Goal: Answer question/provide support: Share knowledge or assist other users

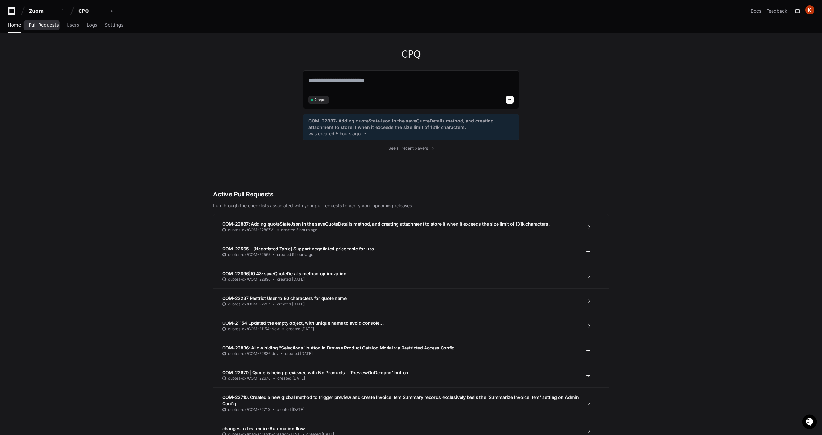
click at [43, 24] on span "Pull Requests" at bounding box center [44, 25] width 30 height 4
click at [69, 26] on span "Users" at bounding box center [73, 25] width 13 height 4
click at [409, 150] on span "See all recent players" at bounding box center [409, 148] width 40 height 5
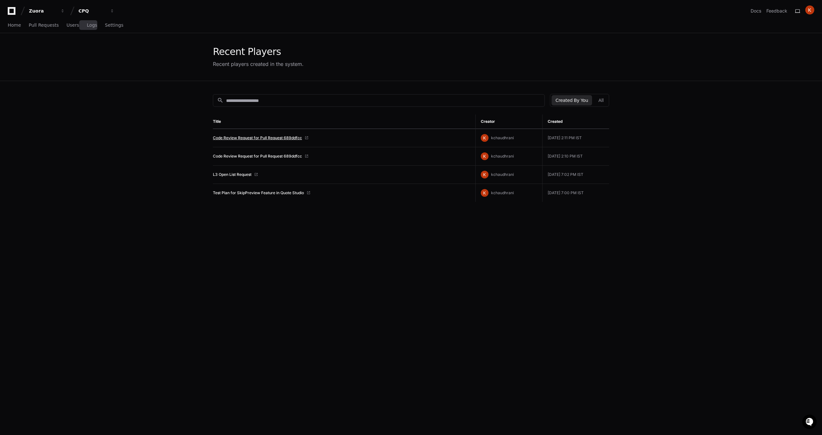
click at [252, 137] on link "Code Review Request for Pull Request 689ddfcc" at bounding box center [257, 137] width 89 height 5
click at [497, 287] on div "search Created By You All Title Creator Created Code Review Request for Pull Re…" at bounding box center [411, 298] width 412 height 435
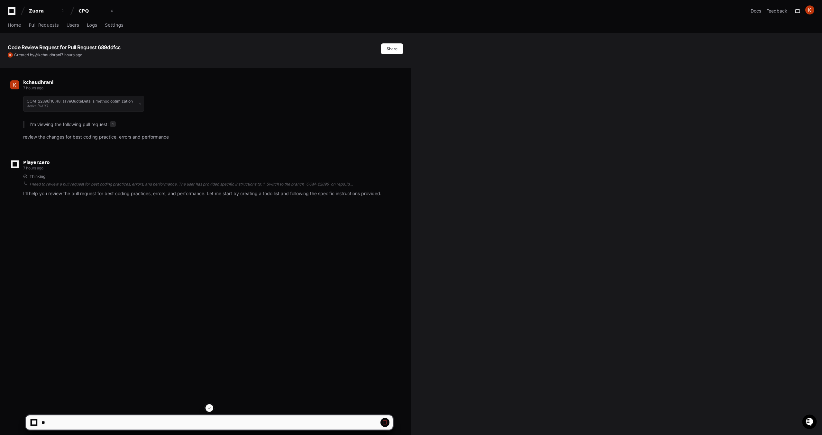
click at [189, 195] on p "I'll help you review the pull request for best coding practices, errors, and pe…" at bounding box center [208, 193] width 370 height 7
click at [189, 186] on div "I need to review a pull request for best coding practices, errors, and performa…" at bounding box center [211, 184] width 363 height 5
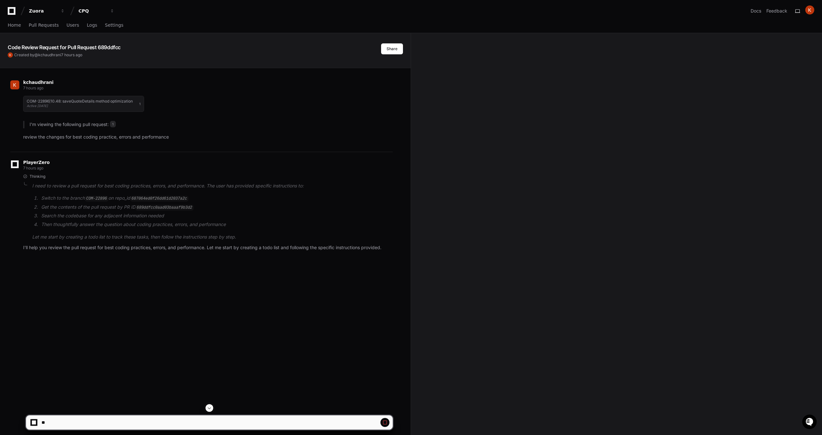
click at [388, 421] on button at bounding box center [385, 422] width 9 height 9
click at [383, 422] on span at bounding box center [384, 422] width 5 height 5
click at [384, 422] on span at bounding box center [384, 422] width 5 height 5
click at [383, 422] on span at bounding box center [384, 422] width 5 height 5
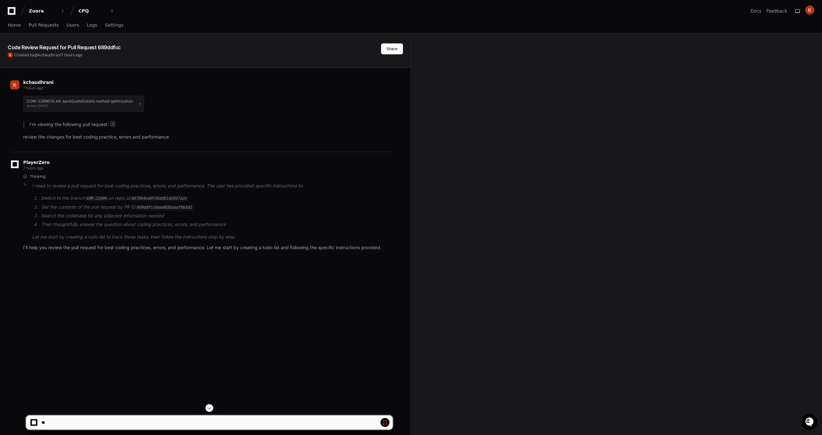
drag, startPoint x: 810, startPoint y: 423, endPoint x: 808, endPoint y: 420, distance: 3.8
click at [810, 423] on icon "Open customer support" at bounding box center [810, 430] width 16 height 16
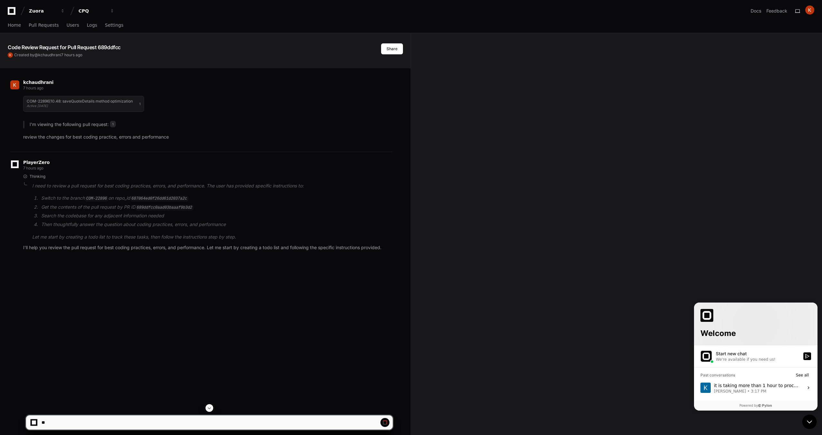
click at [756, 359] on div "We're available if you need us!" at bounding box center [746, 359] width 60 height 5
click at [804, 359] on button "Start new chat We're available if you need us!" at bounding box center [808, 357] width 8 height 8
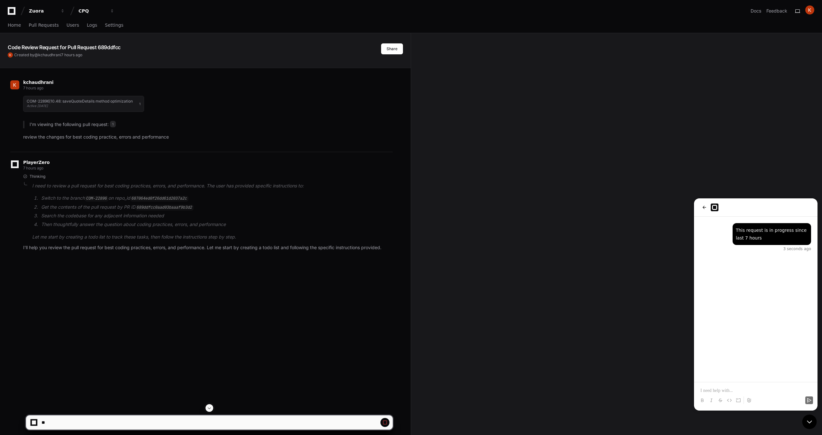
click at [161, 302] on div "kchaudhrani 7 hours ago COM-22896|10.48: saveQuoteDetails method optimization A…" at bounding box center [205, 285] width 395 height 435
click at [210, 408] on span at bounding box center [209, 408] width 5 height 5
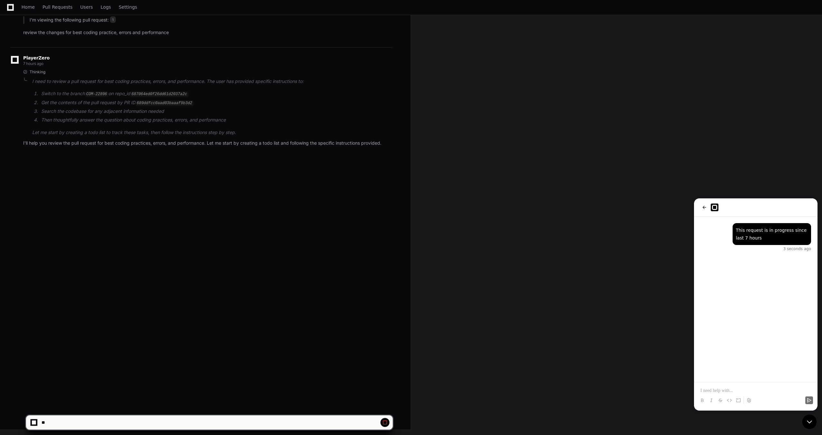
click at [210, 407] on app-app-chat-input at bounding box center [209, 417] width 367 height 26
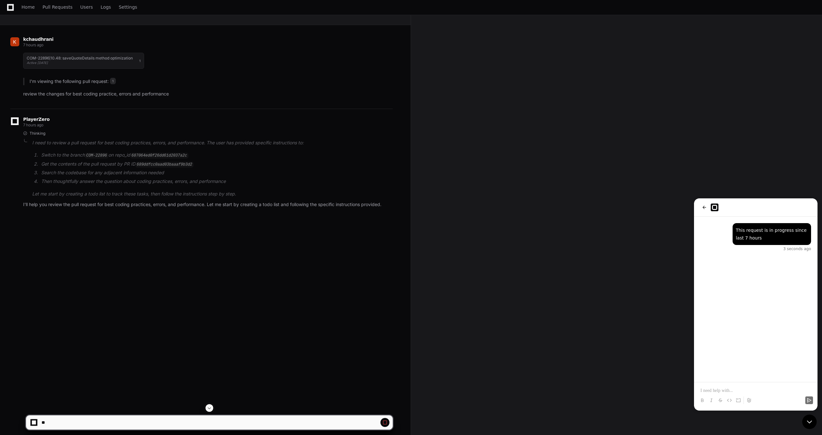
scroll to position [43, 0]
click at [219, 309] on div "kchaudhrani 7 hours ago COM-22896|10.48: saveQuoteDetails method optimization A…" at bounding box center [205, 242] width 395 height 435
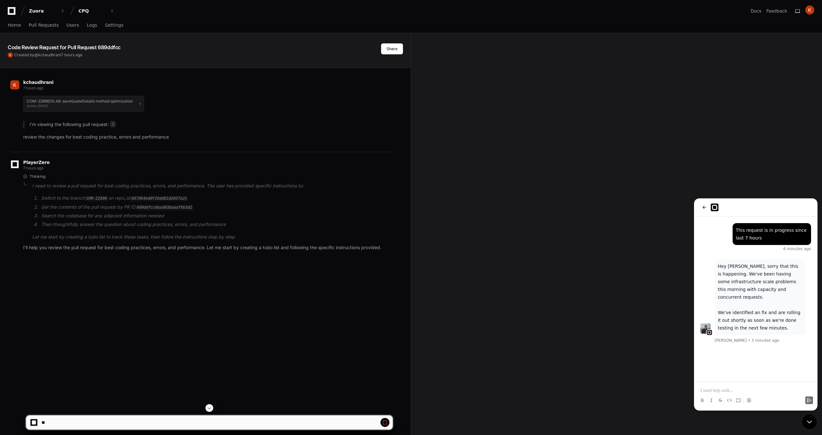
click at [725, 390] on p at bounding box center [756, 391] width 111 height 6
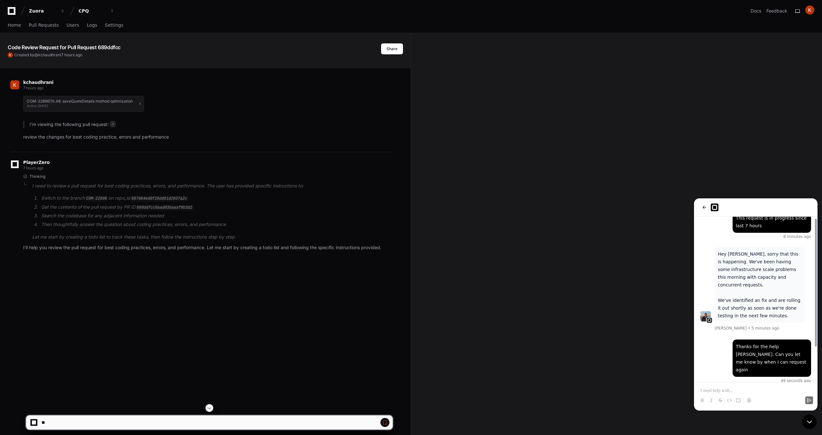
scroll to position [43, 0]
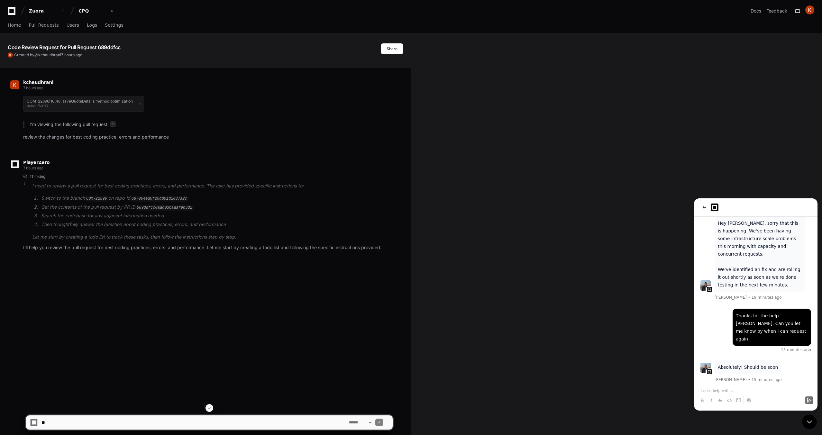
click at [789, 365] on div "Absolutely! Should be soon [PERSON_NAME] • 15 minutes ago" at bounding box center [756, 371] width 111 height 23
click at [350, 423] on select "**********" at bounding box center [360, 422] width 25 height 5
select select "****"
click at [196, 141] on p "review the changes for best coding practice, errors and performance" at bounding box center [208, 136] width 370 height 7
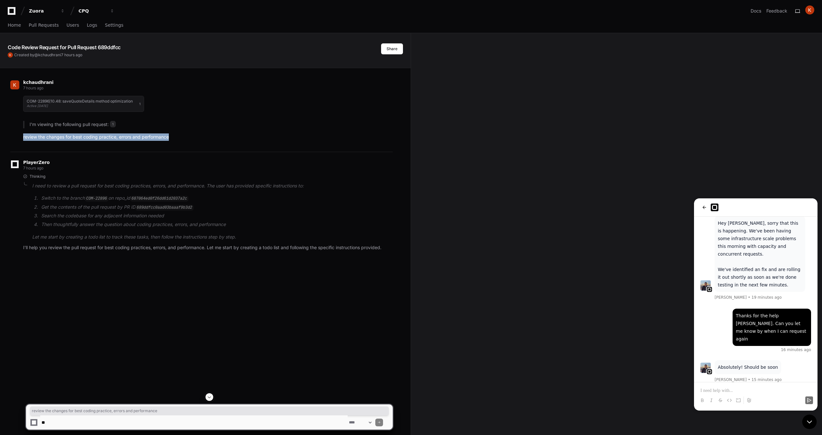
drag, startPoint x: 203, startPoint y: 137, endPoint x: 18, endPoint y: 136, distance: 184.6
click at [18, 136] on div "COM-22896|10.48: saveQuoteDetails method optimization Active [DATE] 1 I'm viewi…" at bounding box center [201, 116] width 382 height 49
copy p "review the changes for best coding practice, errors and performance"
click at [117, 425] on textarea at bounding box center [194, 423] width 308 height 14
paste textarea "**********"
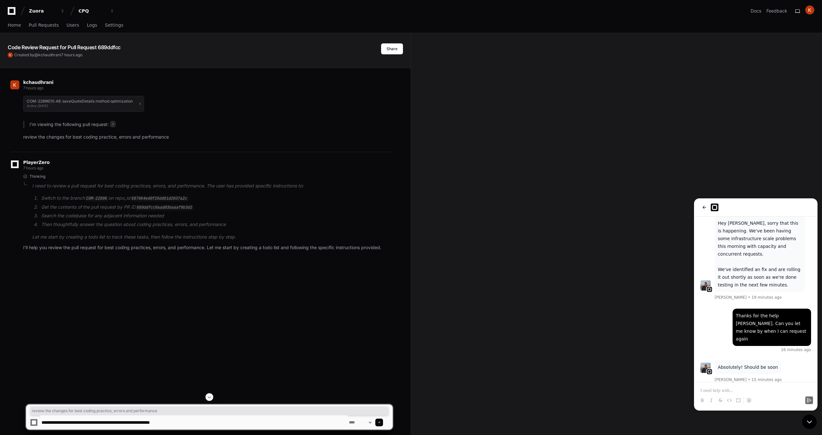
type textarea "**********"
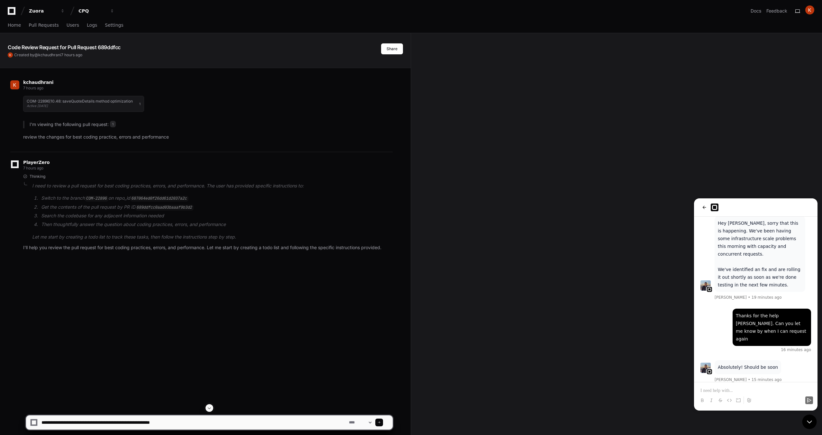
click at [383, 421] on div at bounding box center [379, 423] width 8 height 8
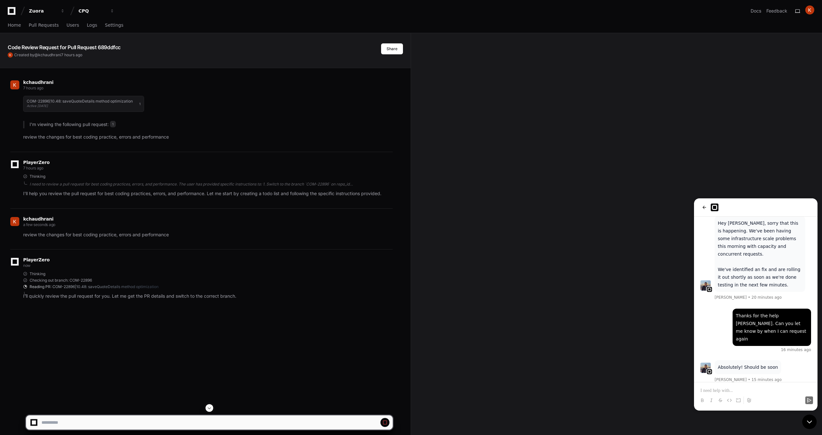
select select "****"
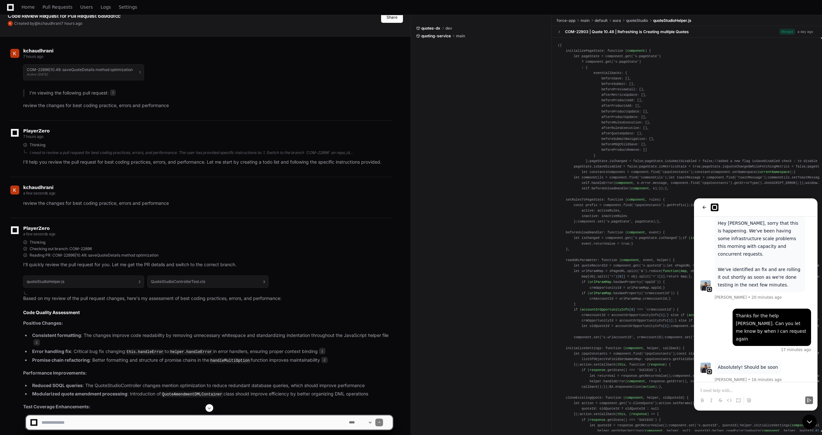
scroll to position [0, 0]
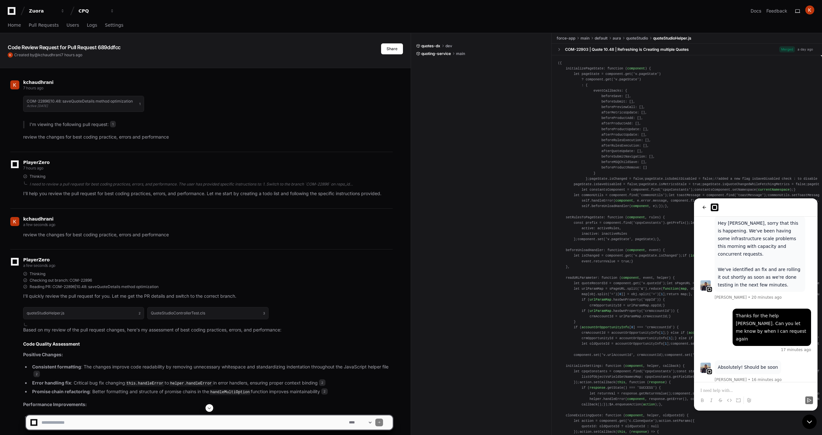
click at [560, 49] on span at bounding box center [559, 49] width 5 height 5
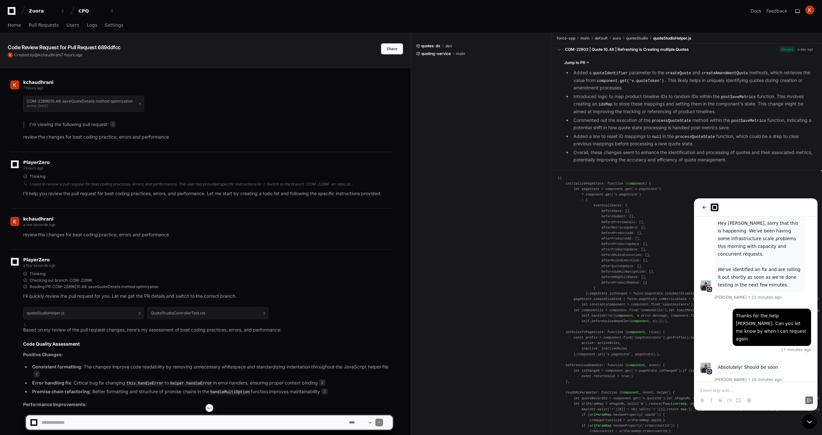
click at [560, 49] on span at bounding box center [559, 49] width 5 height 5
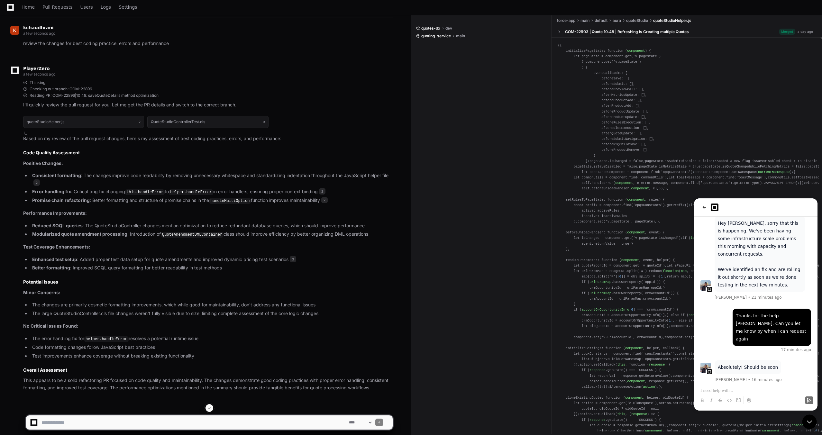
scroll to position [198, 0]
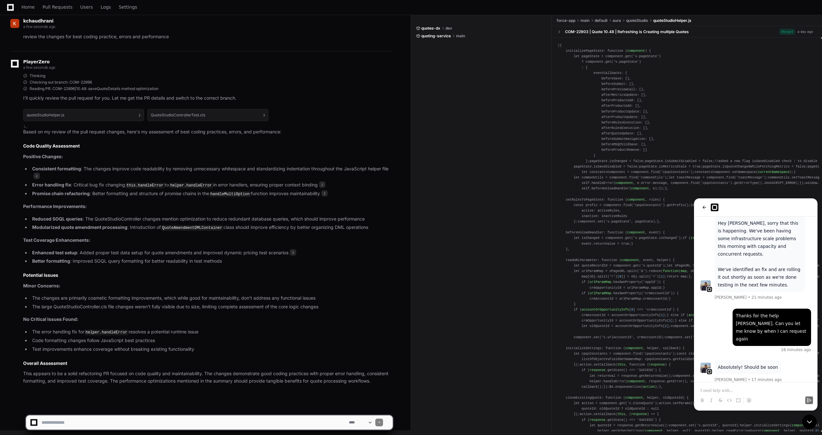
click at [243, 419] on textarea at bounding box center [194, 423] width 308 height 14
type textarea "**********"
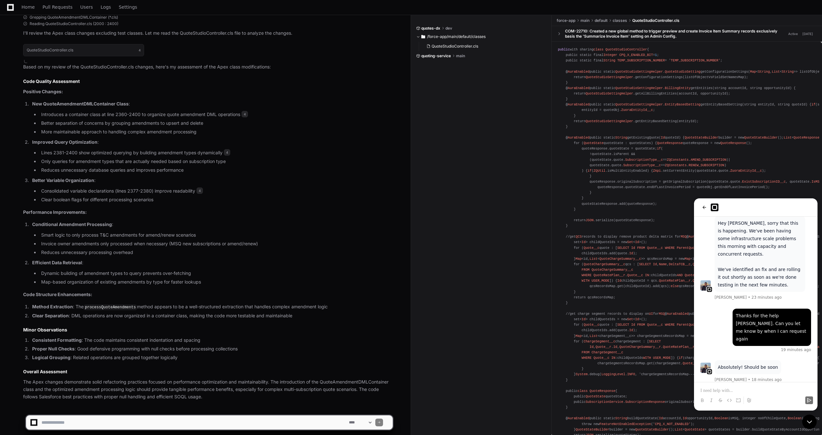
scroll to position [671, 0]
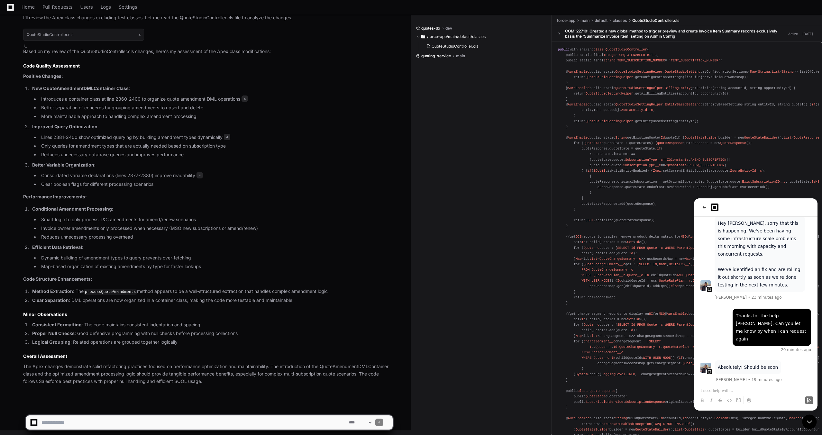
click at [276, 427] on textarea at bounding box center [194, 423] width 308 height 14
click at [360, 423] on select "**********" at bounding box center [360, 422] width 25 height 5
select select "*********"
click at [313, 418] on textarea at bounding box center [194, 423] width 308 height 14
type textarea "**********"
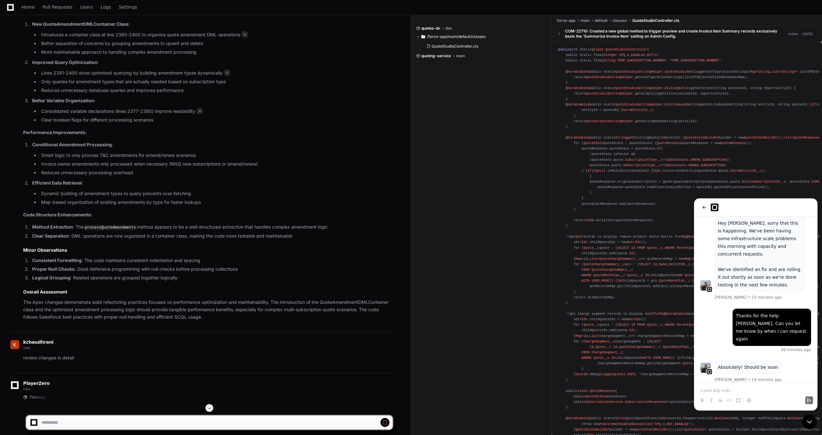
scroll to position [749, 0]
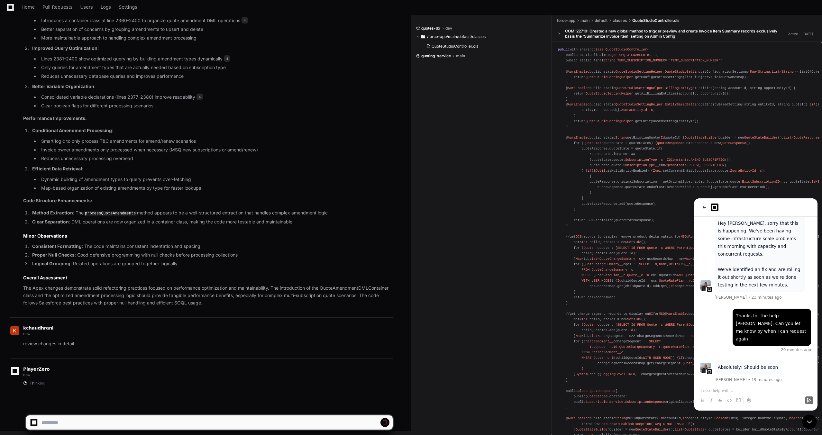
click at [705, 213] on div at bounding box center [756, 207] width 124 height 18
click at [704, 209] on icon "back" at bounding box center [704, 207] width 5 height 5
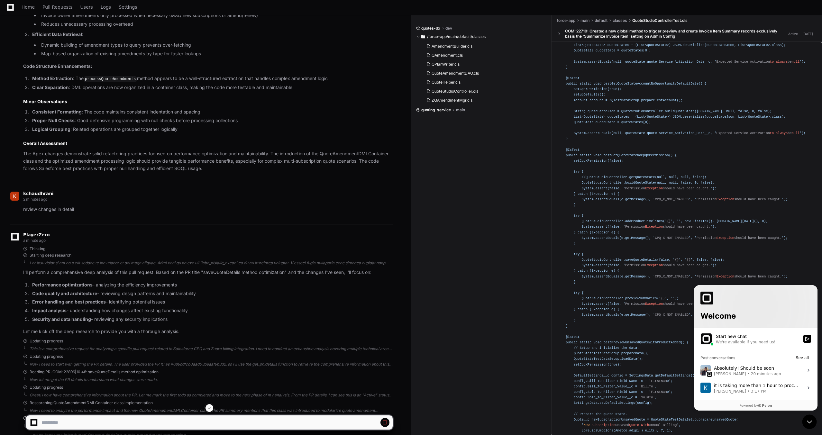
scroll to position [937, 0]
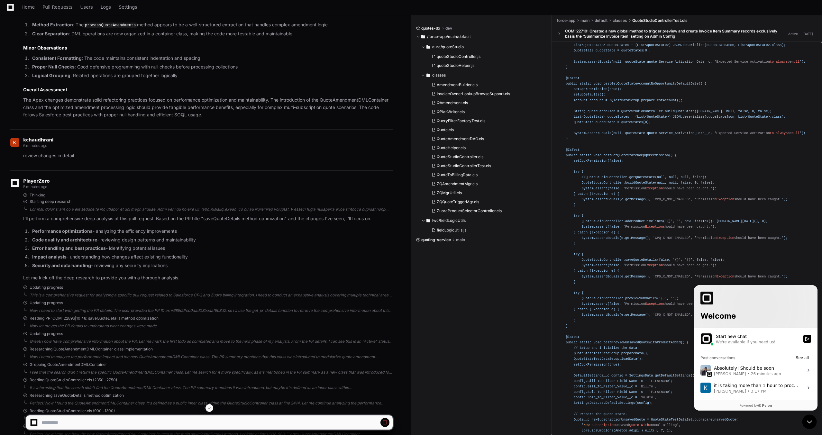
select select "*********"
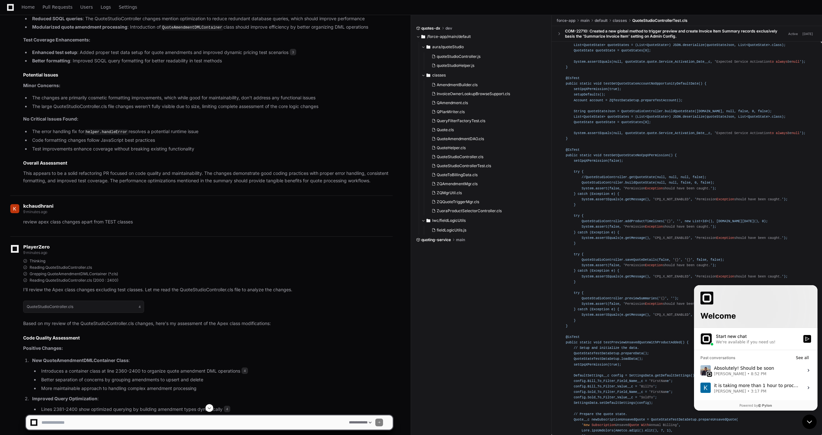
scroll to position [0, 0]
